Goal: Task Accomplishment & Management: Complete application form

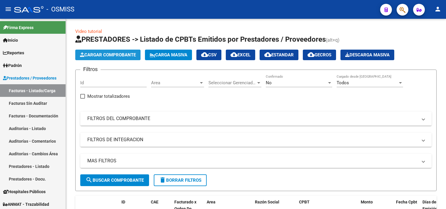
click at [98, 58] on button "Cargar Comprobante" at bounding box center [107, 55] width 65 height 11
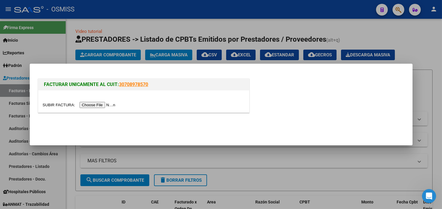
click at [102, 107] on input "file" at bounding box center [80, 105] width 74 height 6
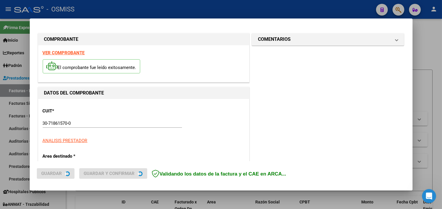
type input "[DATE]"
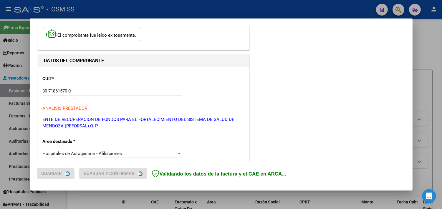
scroll to position [33, 0]
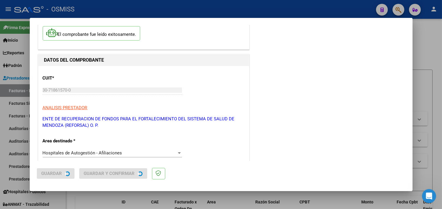
click at [112, 175] on div "COMPROBANTE VER COMPROBANTE El comprobante fue leído exitosamente. DATOS DEL CO…" at bounding box center [221, 104] width 442 height 209
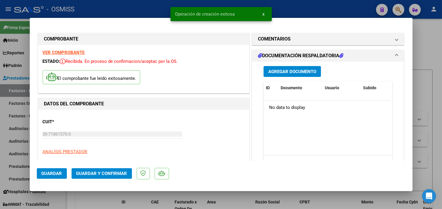
click at [114, 172] on span "Guardar y Confirmar" at bounding box center [101, 173] width 51 height 5
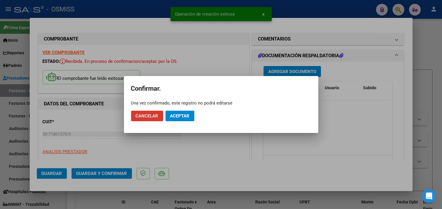
click at [178, 114] on span "Aceptar" at bounding box center [179, 116] width 19 height 5
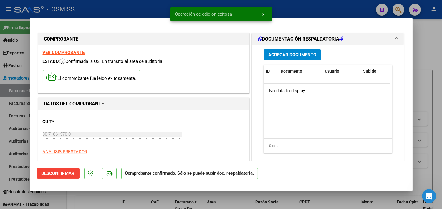
click at [434, 43] on div at bounding box center [221, 104] width 442 height 209
type input "$ 0,00"
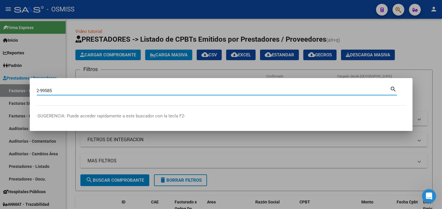
type input "2-99585"
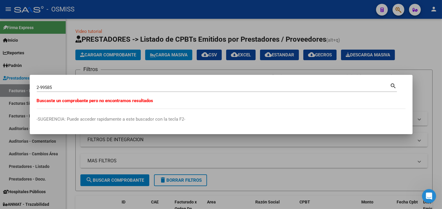
click at [120, 22] on div at bounding box center [221, 104] width 442 height 209
drag, startPoint x: 57, startPoint y: 84, endPoint x: 48, endPoint y: 85, distance: 8.9
click at [48, 85] on div "2-104367 Buscar (apellido, dni, [PERSON_NAME], [PERSON_NAME], cuit, obra social)" at bounding box center [213, 87] width 353 height 9
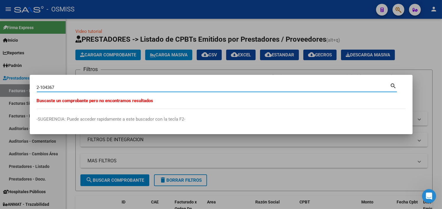
drag, startPoint x: 48, startPoint y: 85, endPoint x: 65, endPoint y: 87, distance: 17.4
click at [65, 86] on input "2-104367" at bounding box center [213, 87] width 353 height 5
type input "2-104637"
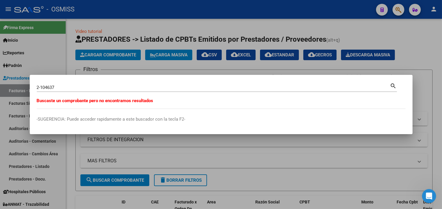
click at [70, 30] on div at bounding box center [221, 104] width 442 height 209
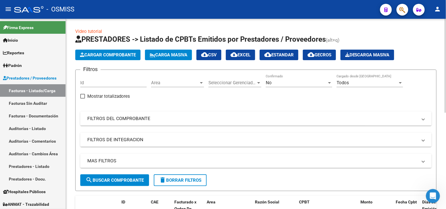
click at [109, 55] on span "Cargar Comprobante" at bounding box center [108, 54] width 56 height 5
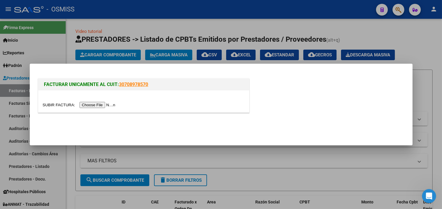
click at [107, 105] on input "file" at bounding box center [80, 105] width 74 height 6
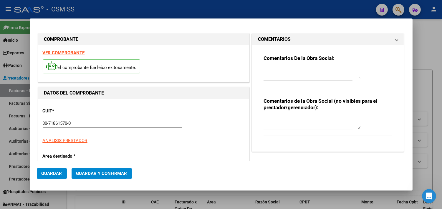
type input "[DATE]"
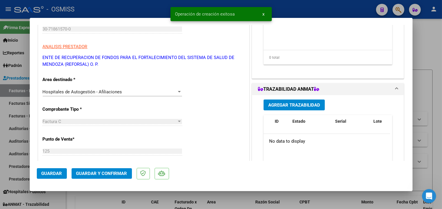
scroll to position [98, 0]
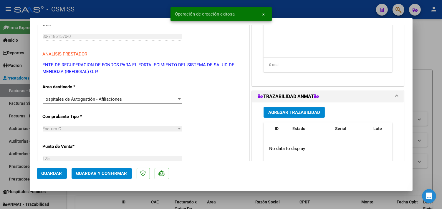
click at [106, 171] on button "Guardar y Confirmar" at bounding box center [101, 174] width 60 height 11
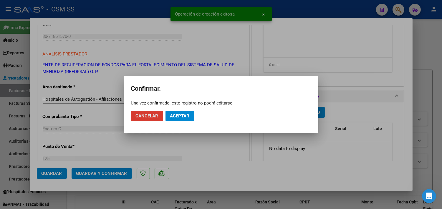
click at [174, 113] on button "Aceptar" at bounding box center [179, 116] width 29 height 11
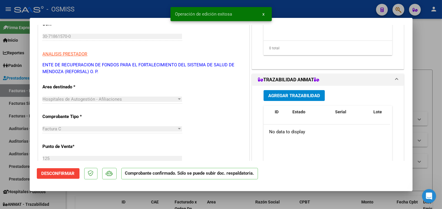
click at [422, 41] on div at bounding box center [221, 104] width 442 height 209
type input "$ 0,00"
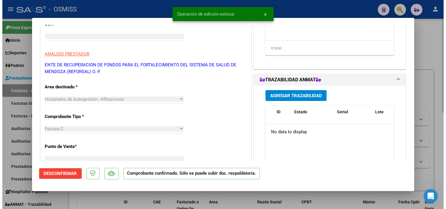
scroll to position [80, 0]
